Goal: Information Seeking & Learning: Learn about a topic

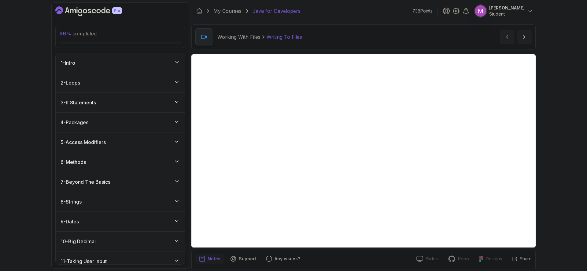
scroll to position [21, 0]
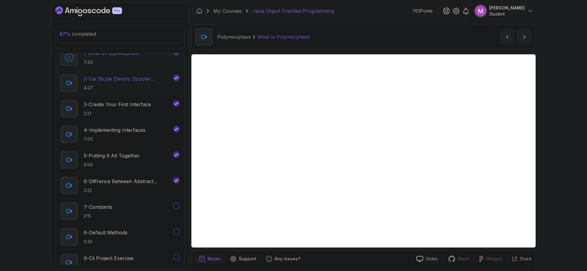
scroll to position [120, 0]
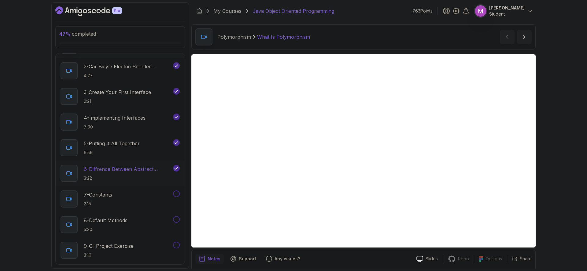
click at [145, 171] on p "6 - Diffrence Between Abstract Classes And Interfaces" at bounding box center [128, 169] width 88 height 7
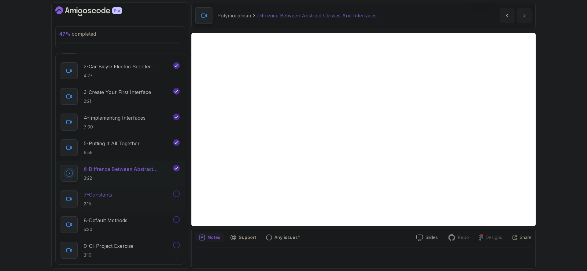
click at [125, 192] on div "7 - Constants 2:15" at bounding box center [115, 199] width 111 height 17
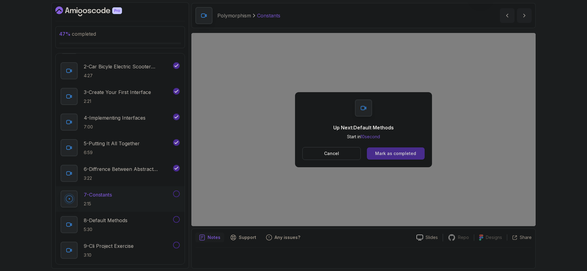
click at [415, 154] on div "Mark as completed" at bounding box center [395, 154] width 41 height 6
